Goal: Transaction & Acquisition: Purchase product/service

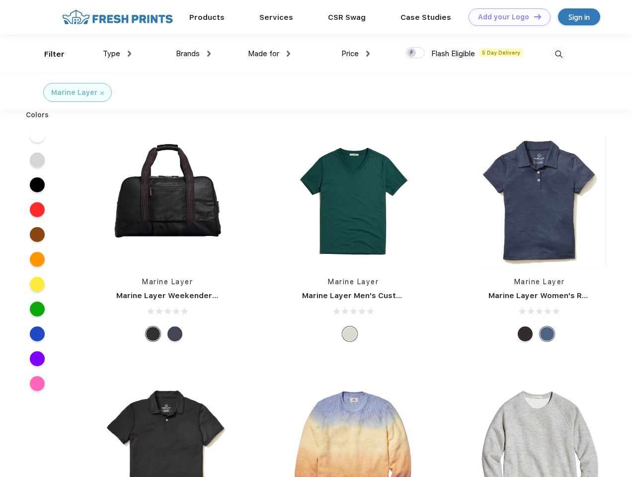
click at [506, 17] on link "Add your Logo Design Tool" at bounding box center [510, 16] width 82 height 17
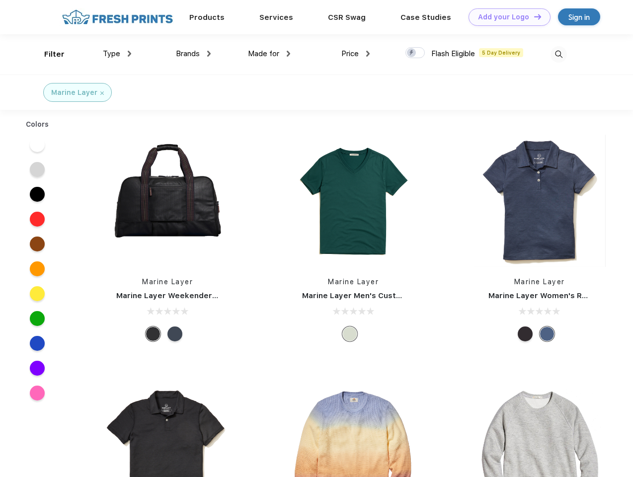
click at [0, 0] on div "Design Tool" at bounding box center [0, 0] width 0 height 0
click at [533, 16] on link "Add your Logo Design Tool" at bounding box center [510, 16] width 82 height 17
click at [48, 54] on div "Filter" at bounding box center [54, 54] width 20 height 11
click at [117, 54] on span "Type" at bounding box center [111, 53] width 17 height 9
click at [193, 54] on span "Brands" at bounding box center [188, 53] width 24 height 9
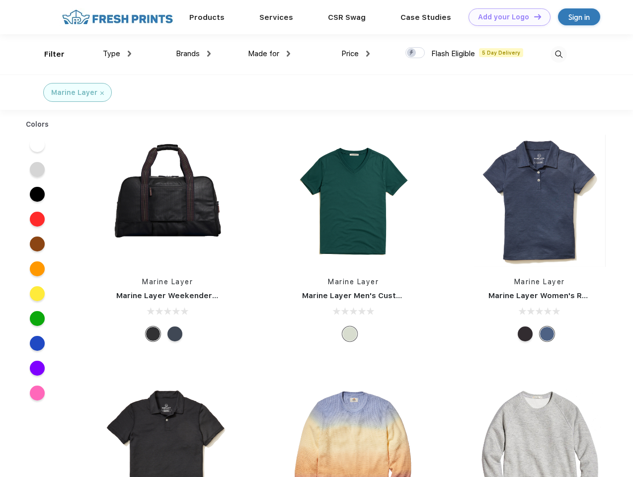
click at [269, 54] on span "Made for" at bounding box center [263, 53] width 31 height 9
click at [356, 54] on span "Price" at bounding box center [349, 53] width 17 height 9
click at [415, 53] on div at bounding box center [415, 52] width 19 height 11
click at [412, 53] on input "checkbox" at bounding box center [409, 50] width 6 height 6
click at [559, 54] on img at bounding box center [559, 54] width 16 height 16
